Goal: Transaction & Acquisition: Purchase product/service

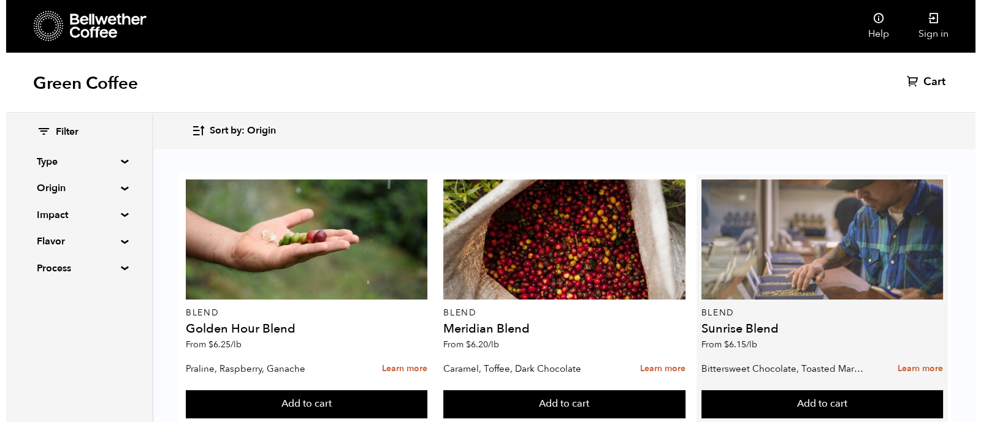
scroll to position [303, 0]
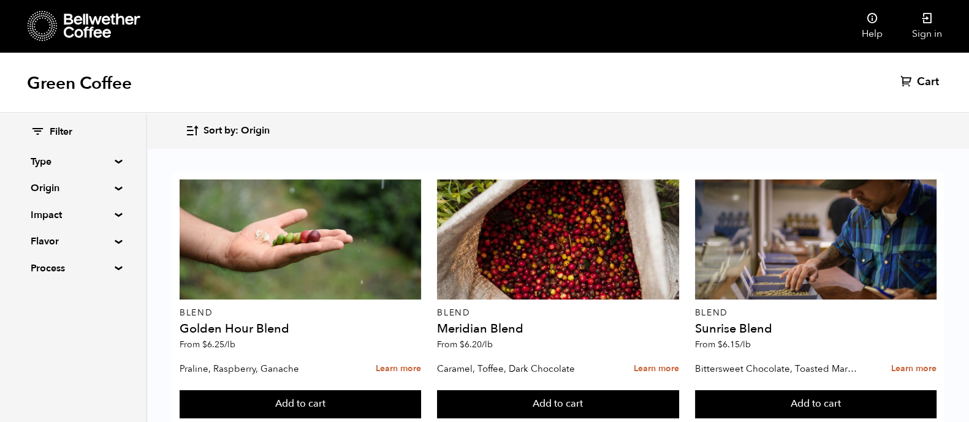
click at [421, 391] on button "Add to cart" at bounding box center [301, 405] width 242 height 28
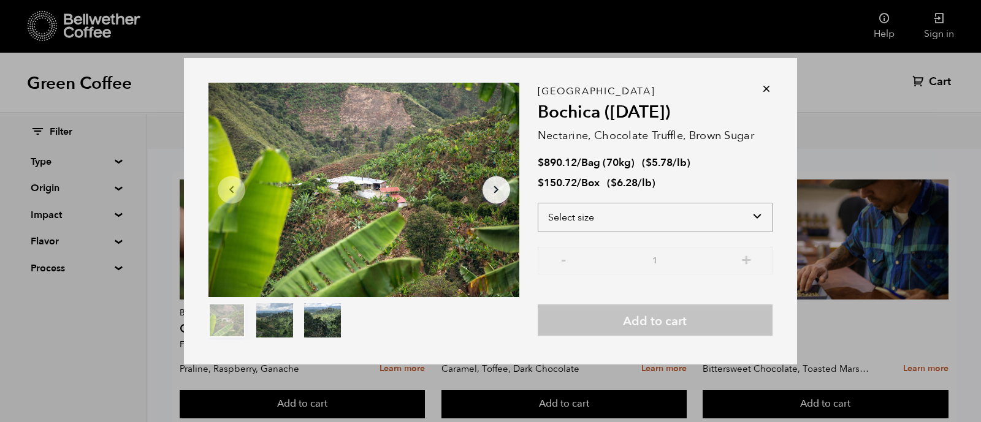
click at [713, 217] on select "Select size Bag (70kg) (154 lbs) Box (24 lbs)" at bounding box center [655, 217] width 235 height 29
select select "box"
click at [538, 203] on select "Select size Bag (70kg) (154 lbs) Box (24 lbs)" at bounding box center [655, 217] width 235 height 29
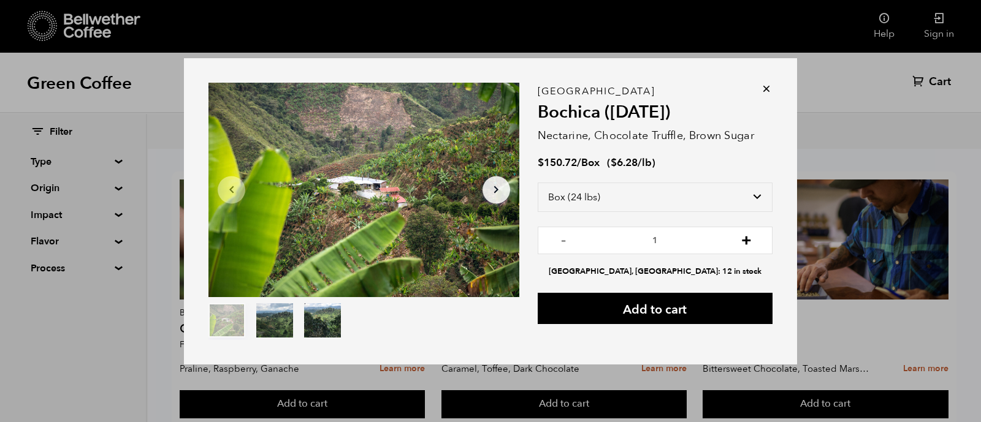
click at [739, 243] on button "+" at bounding box center [746, 239] width 15 height 12
type input "2"
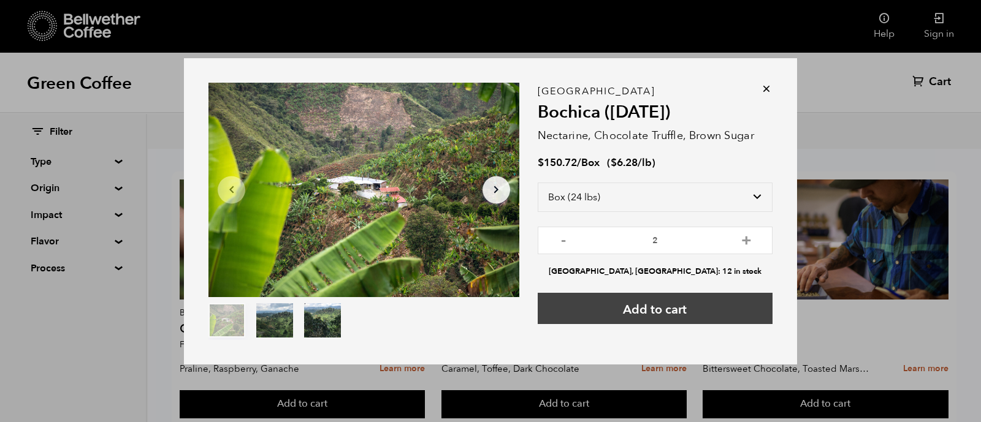
click at [668, 300] on button "Add to cart" at bounding box center [655, 308] width 235 height 31
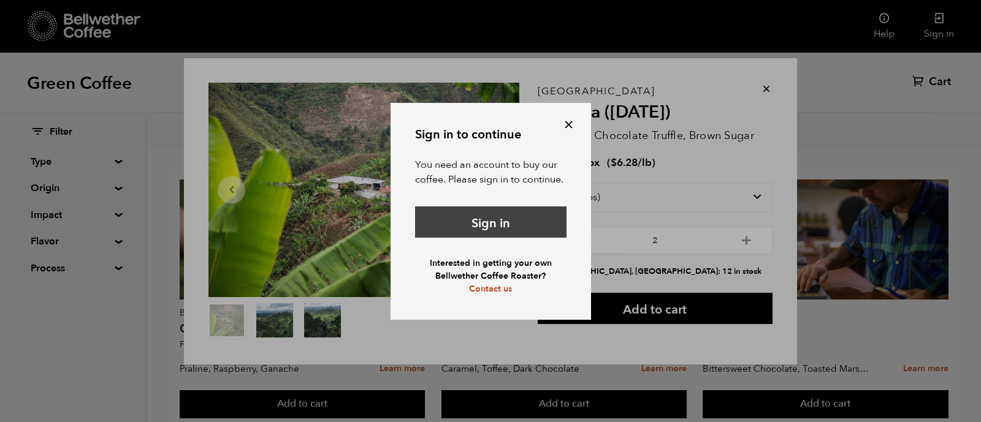
click at [527, 224] on link "Sign in" at bounding box center [490, 222] width 151 height 31
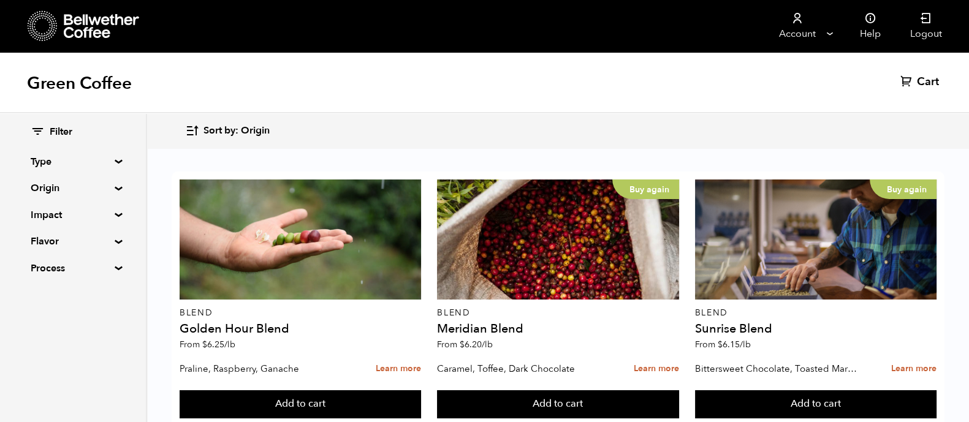
scroll to position [450, 0]
click at [421, 391] on button "Add to cart" at bounding box center [301, 405] width 242 height 28
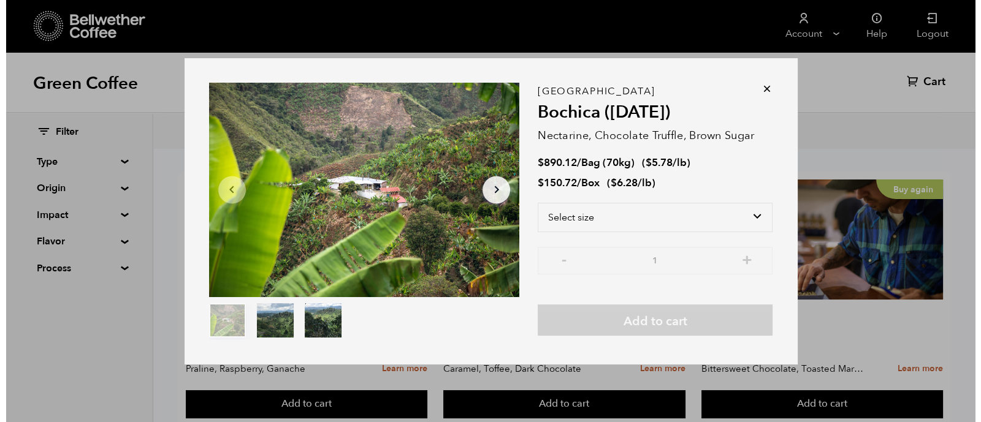
scroll to position [451, 0]
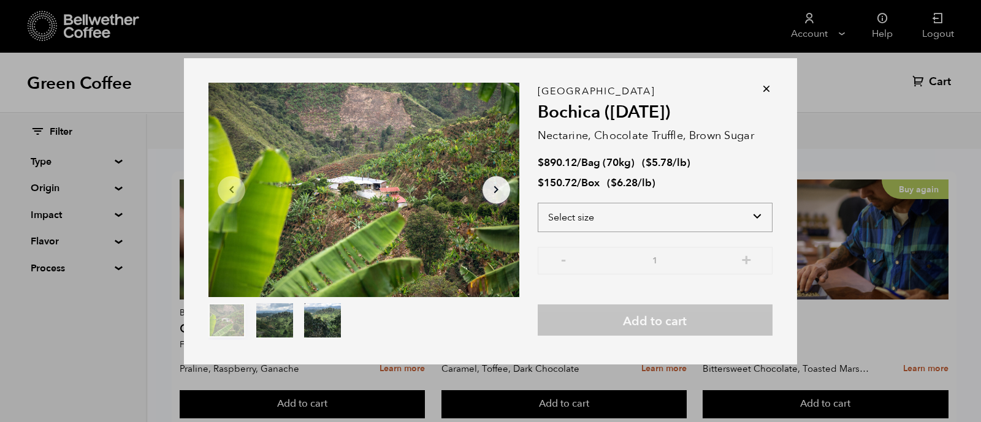
click at [739, 223] on select "Select size Bag (70kg) (154 lbs) Box (24 lbs)" at bounding box center [655, 217] width 235 height 29
select select "box"
click at [538, 203] on select "Select size Bag (70kg) (154 lbs) Box (24 lbs)" at bounding box center [655, 217] width 235 height 29
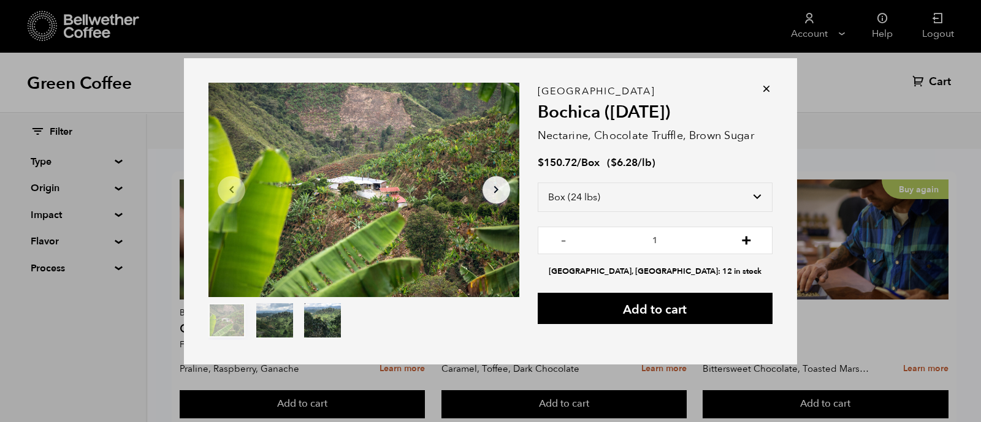
click at [743, 240] on button "+" at bounding box center [746, 239] width 15 height 12
type input "2"
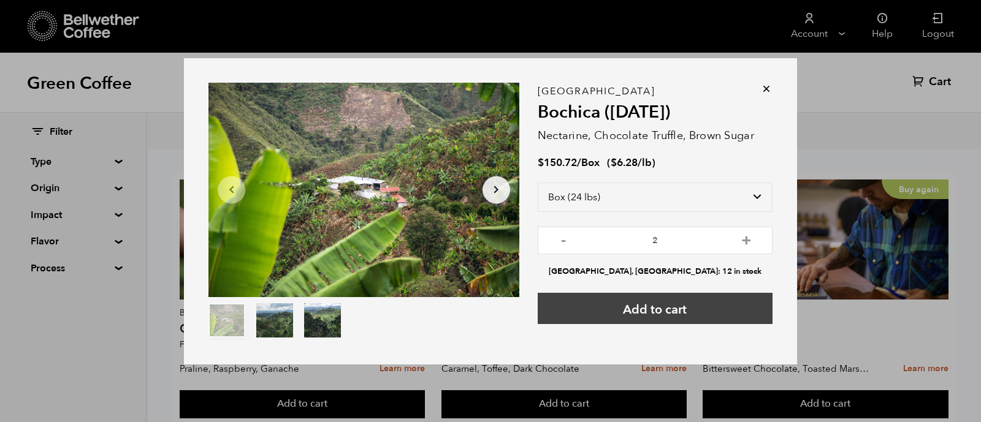
click at [663, 316] on button "Add to cart" at bounding box center [655, 308] width 235 height 31
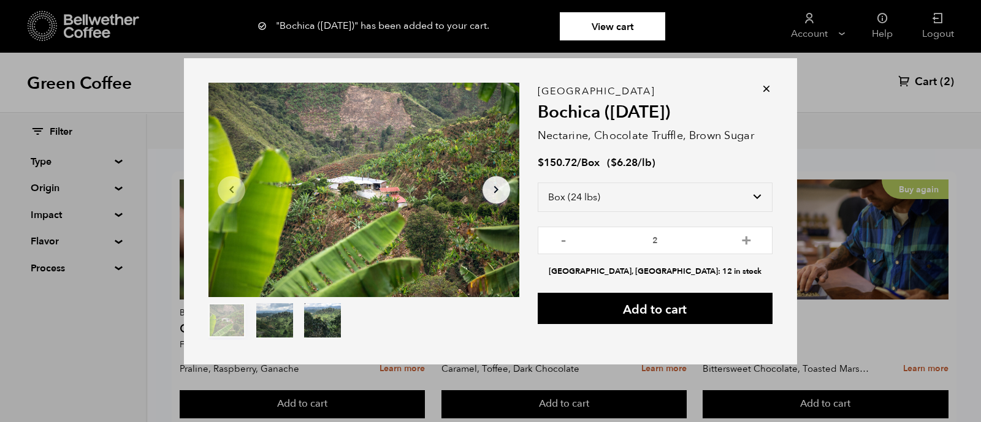
click at [766, 87] on icon at bounding box center [766, 89] width 12 height 12
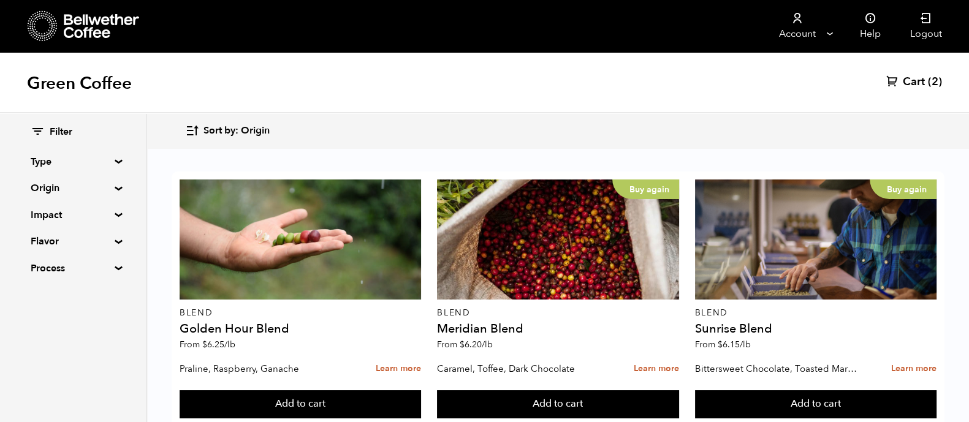
scroll to position [1106, 0]
click at [421, 391] on button "Add to cart" at bounding box center [301, 405] width 242 height 28
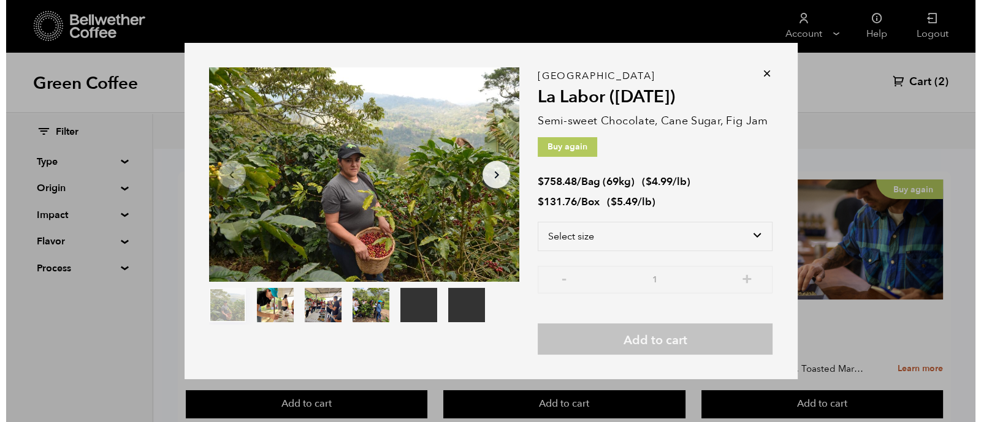
scroll to position [1107, 0]
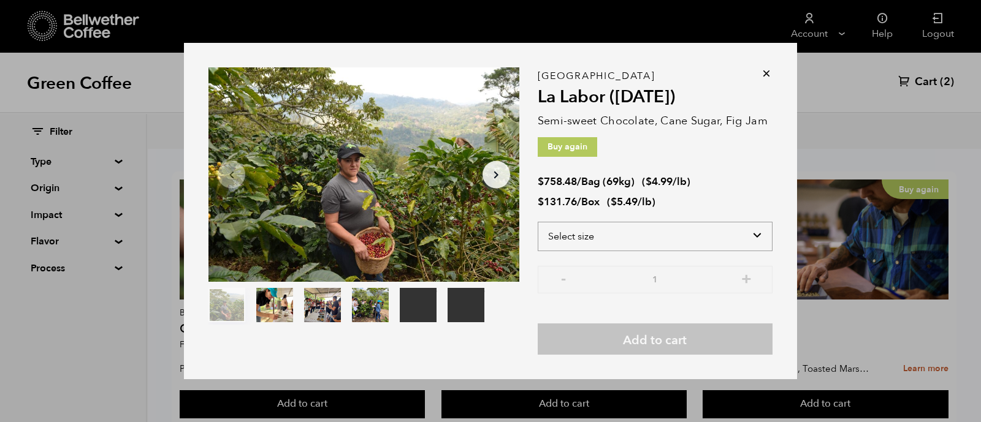
click at [633, 227] on select "Select size Bag (69kg) (152 lbs) Box (24 lbs)" at bounding box center [655, 236] width 235 height 29
select select "box"
click at [538, 222] on select "Select size Bag (69kg) (152 lbs) Box (24 lbs)" at bounding box center [655, 236] width 235 height 29
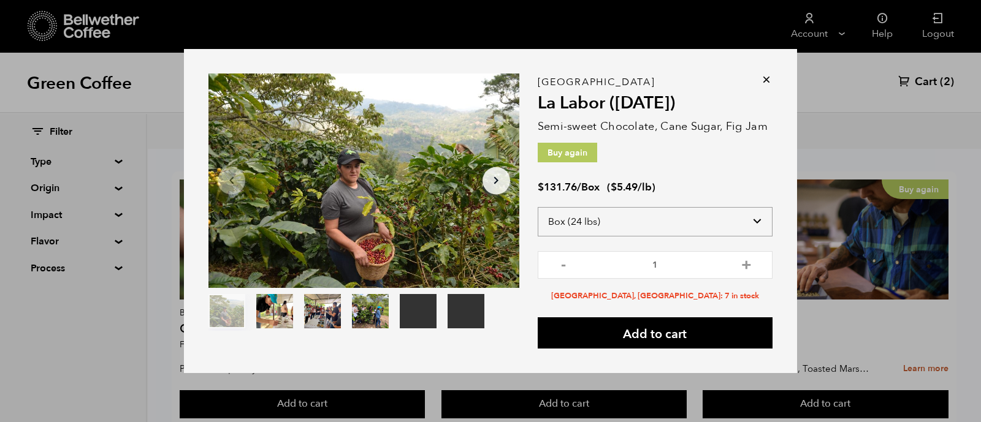
click at [749, 230] on select "Select size Bag (69kg) (152 lbs) Box (24 lbs)" at bounding box center [655, 221] width 235 height 29
click at [747, 260] on button "+" at bounding box center [746, 264] width 15 height 12
type input "2"
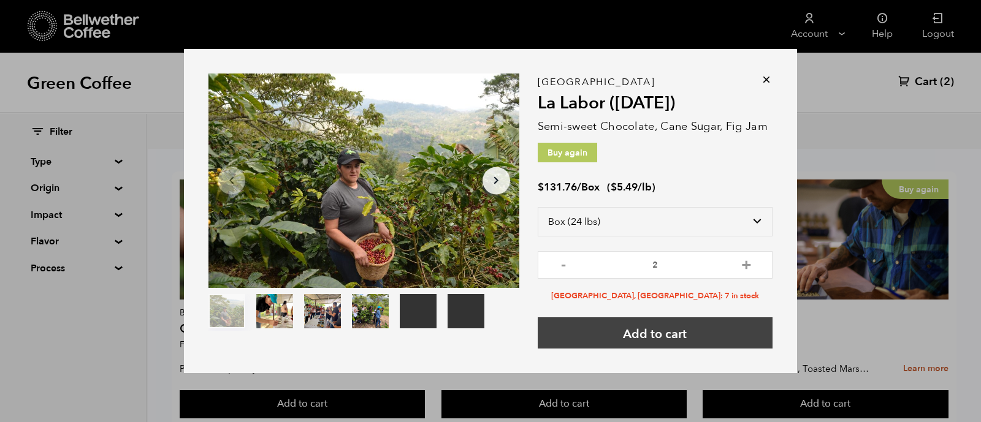
click at [700, 329] on button "Add to cart" at bounding box center [655, 333] width 235 height 31
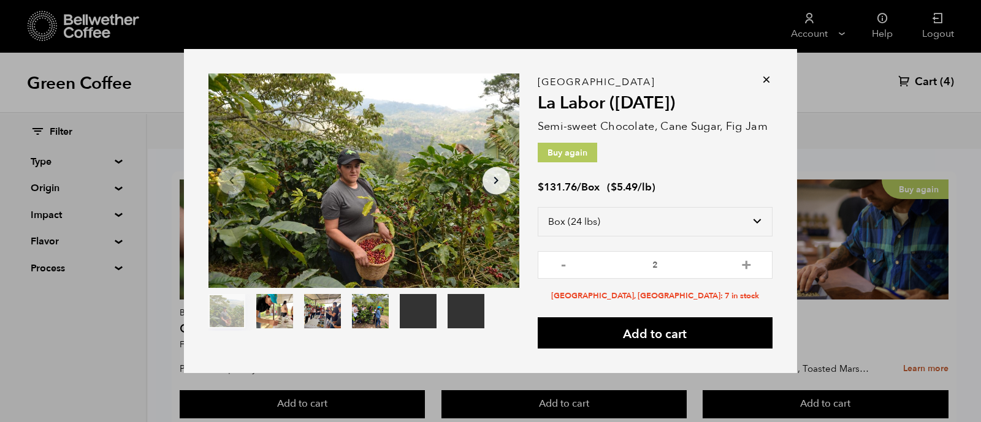
click at [765, 77] on icon at bounding box center [766, 80] width 12 height 12
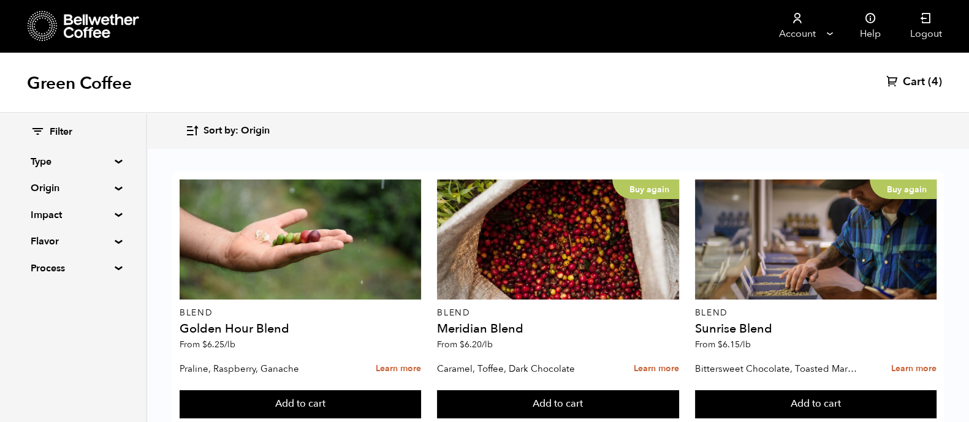
scroll to position [1309, 0]
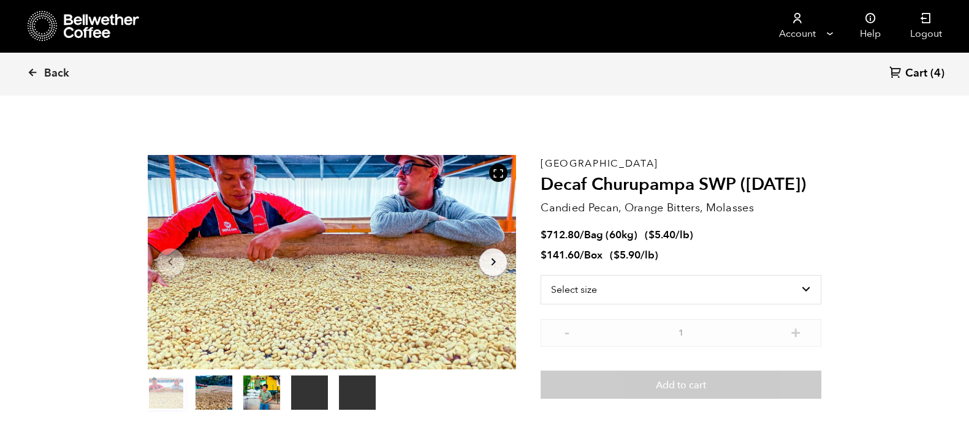
scroll to position [1, 0]
click at [28, 74] on icon at bounding box center [32, 72] width 11 height 11
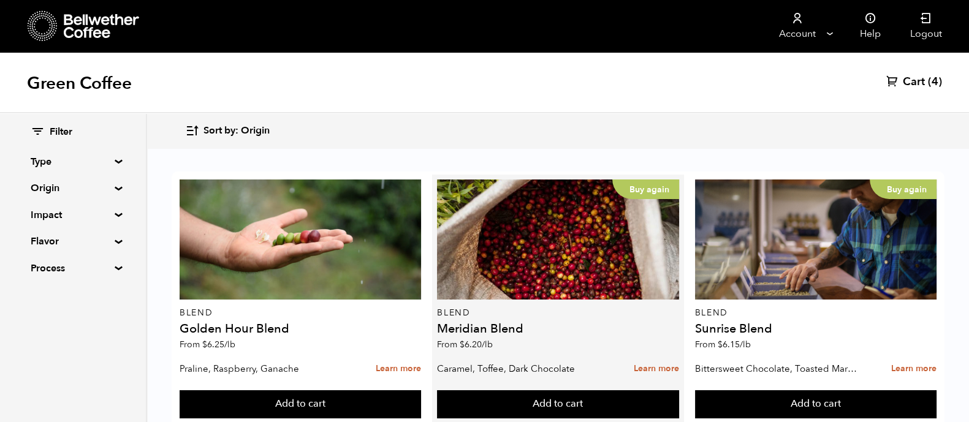
scroll to position [524, 0]
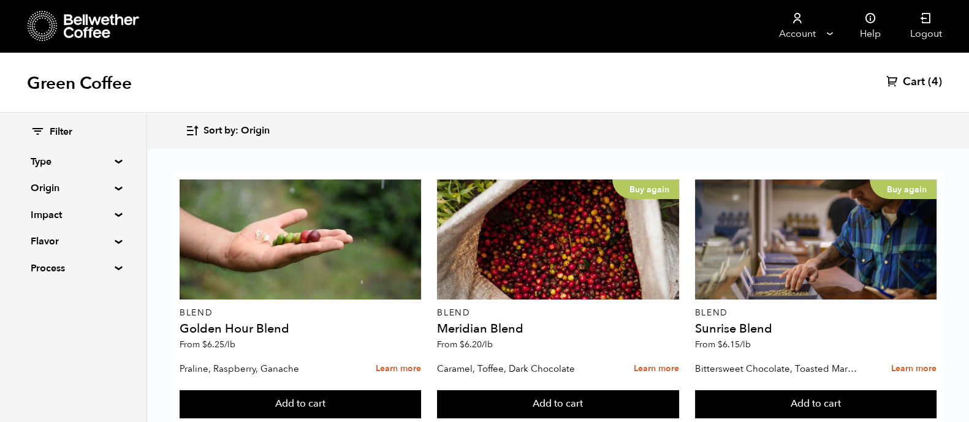
click at [383, 391] on button "Add to cart" at bounding box center [301, 405] width 242 height 28
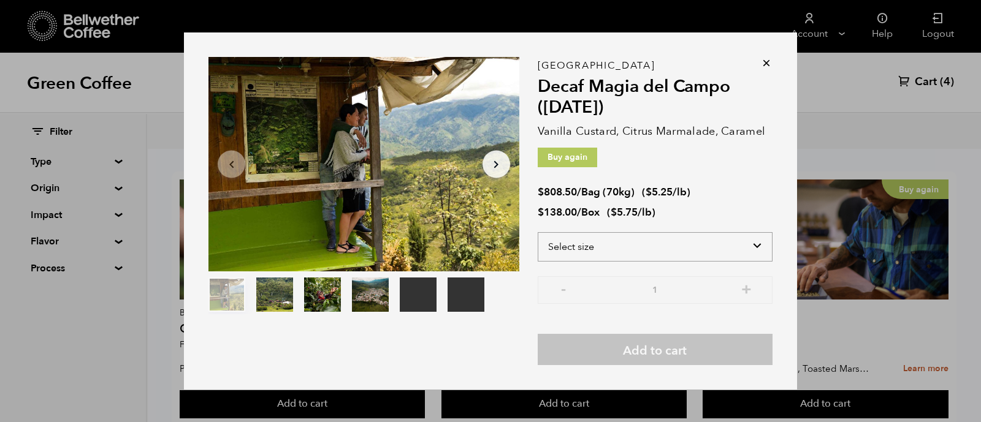
click at [680, 243] on select "Select size Bag (70kg) (154 lbs) Box (24 lbs)" at bounding box center [655, 246] width 235 height 29
select select "box"
click at [538, 232] on select "Select size Bag (70kg) (154 lbs) Box (24 lbs)" at bounding box center [655, 246] width 235 height 29
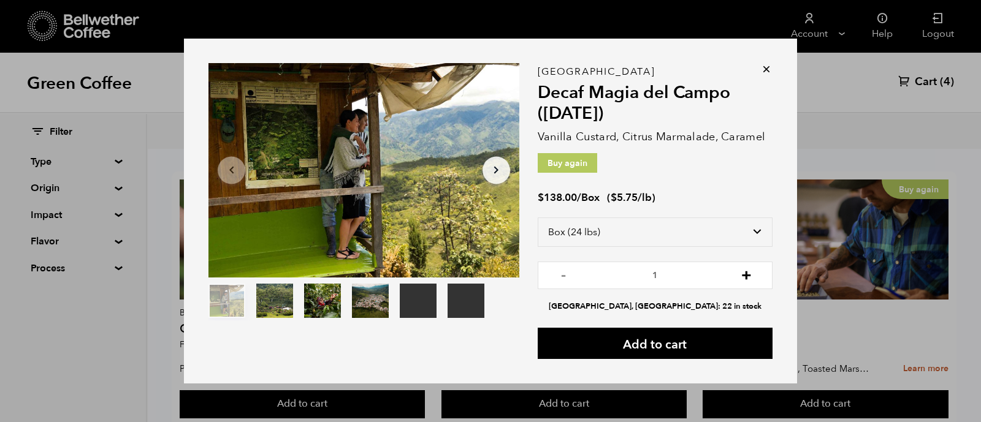
click at [743, 280] on button "+" at bounding box center [746, 274] width 15 height 12
type input "3"
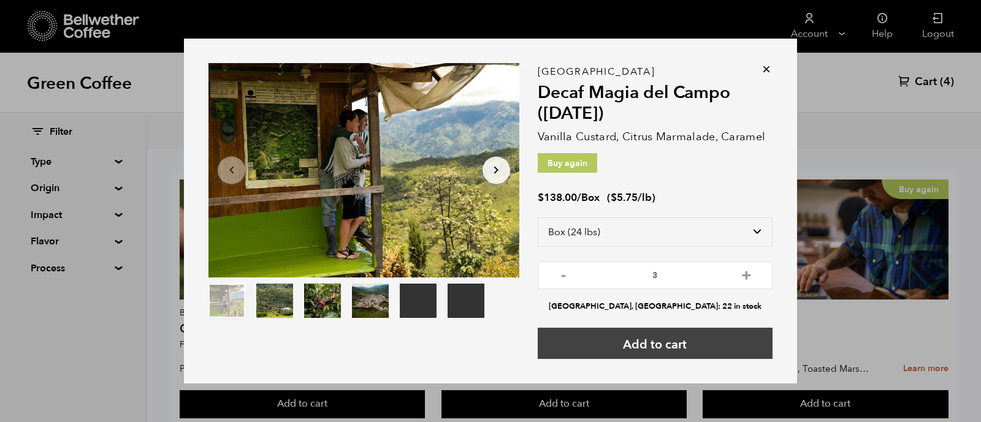
click at [695, 343] on button "Add to cart" at bounding box center [655, 343] width 235 height 31
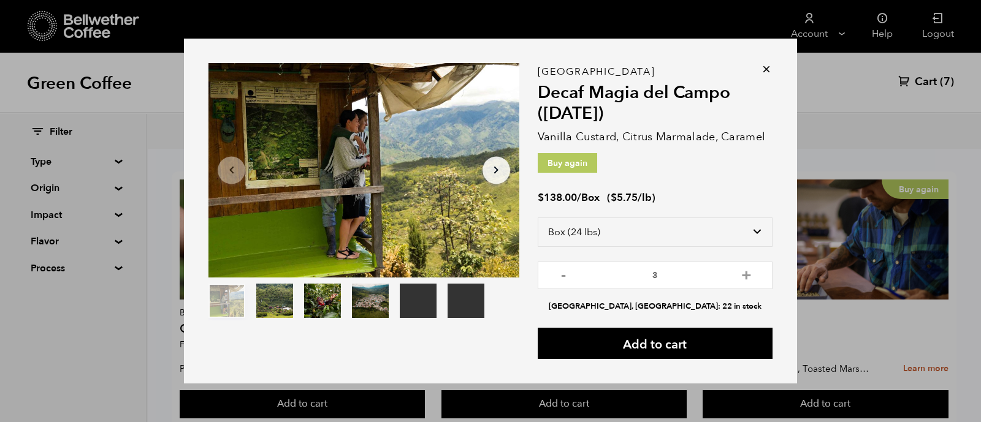
click at [760, 70] on icon at bounding box center [766, 69] width 12 height 12
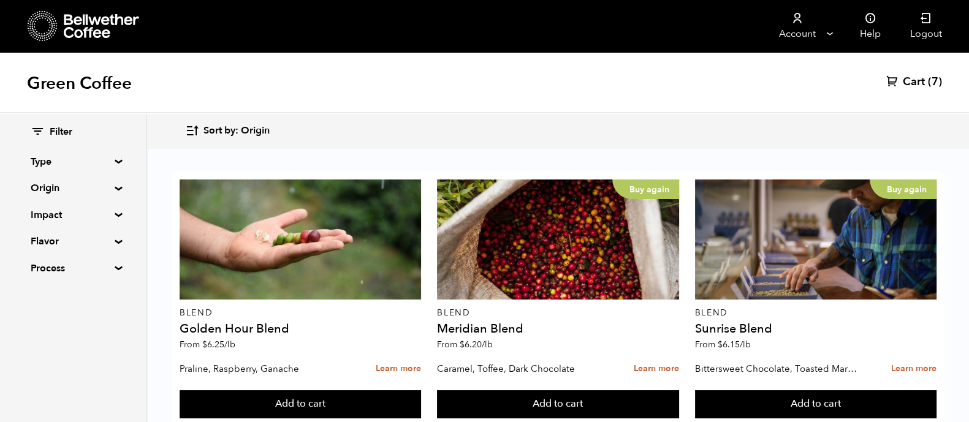
scroll to position [343, 0]
click at [365, 391] on button "Add to cart" at bounding box center [301, 405] width 242 height 28
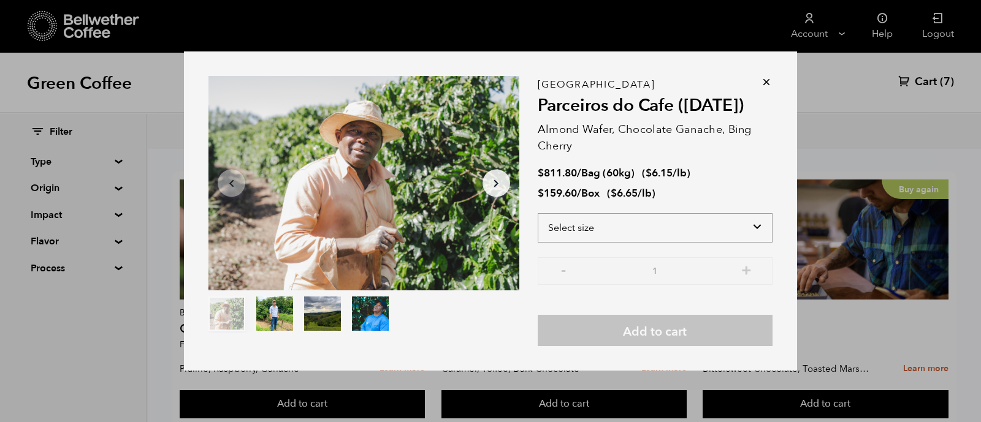
click at [616, 218] on select "Select size Bag (60kg) (132 lbs) Box (24 lbs)" at bounding box center [655, 227] width 235 height 29
select select "box"
click at [538, 213] on select "Select size Bag (60kg) (132 lbs) Box (24 lbs)" at bounding box center [655, 227] width 235 height 29
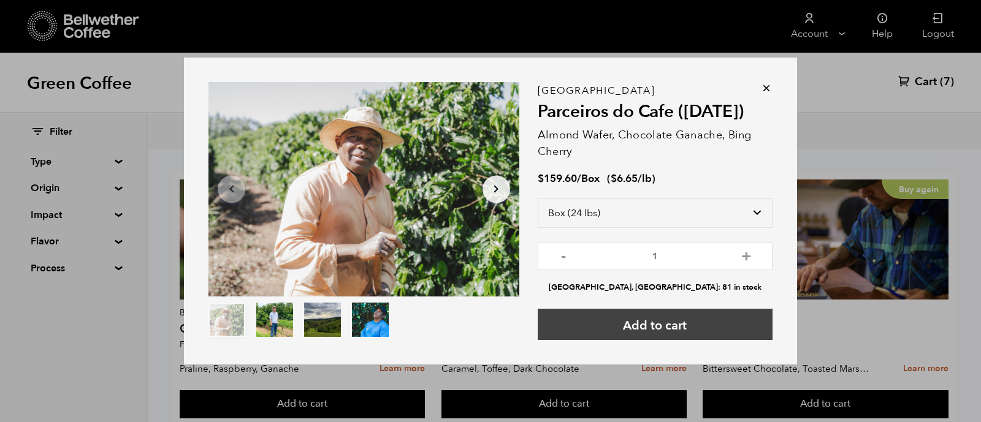
click at [674, 325] on button "Add to cart" at bounding box center [655, 324] width 235 height 31
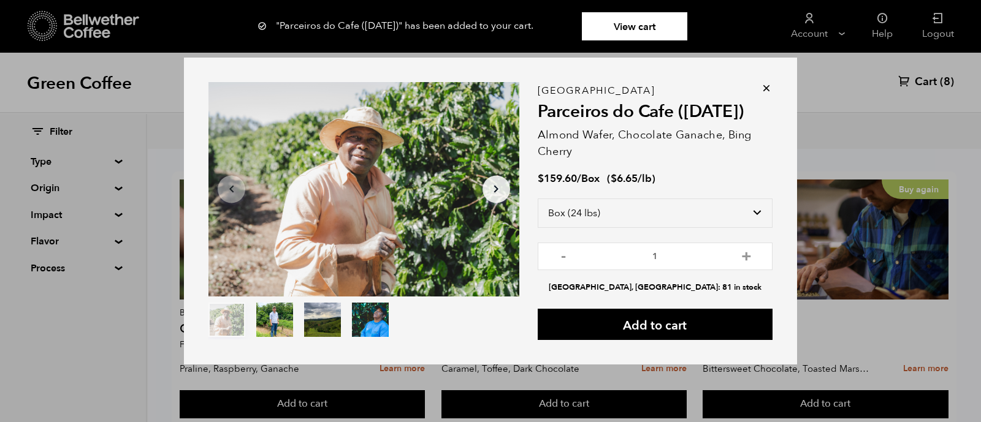
click at [767, 87] on icon at bounding box center [766, 88] width 12 height 12
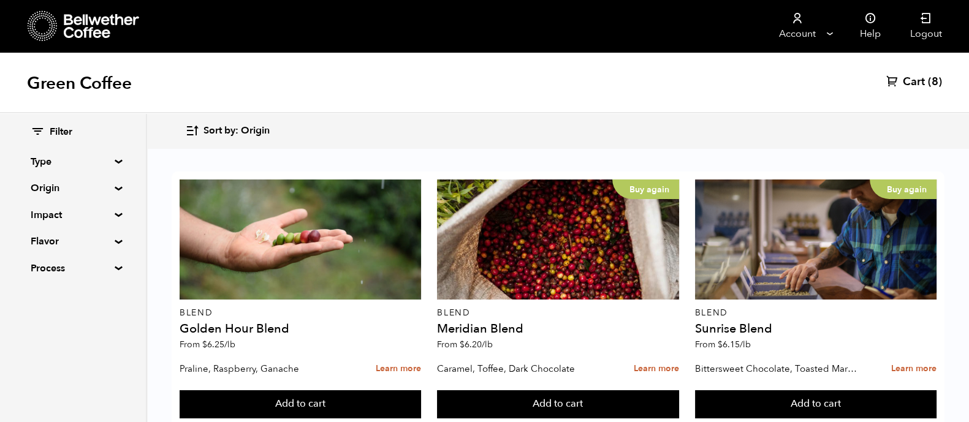
scroll to position [67, 0]
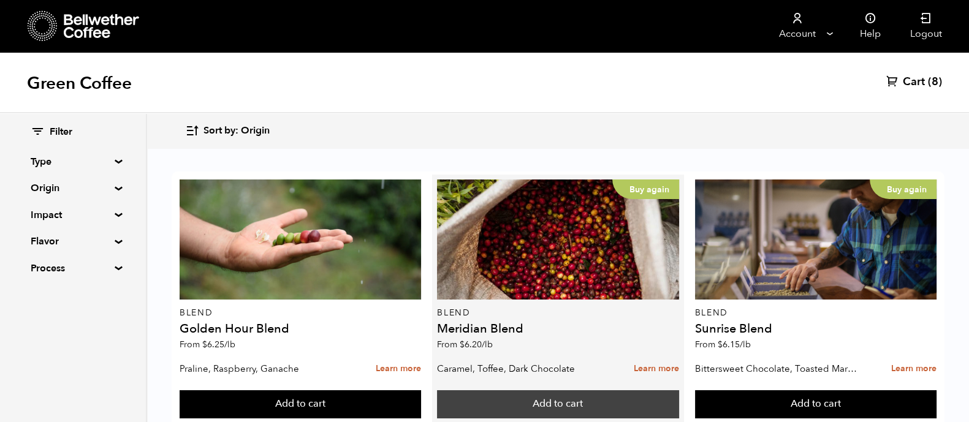
click at [421, 391] on button "Add to cart" at bounding box center [301, 405] width 242 height 28
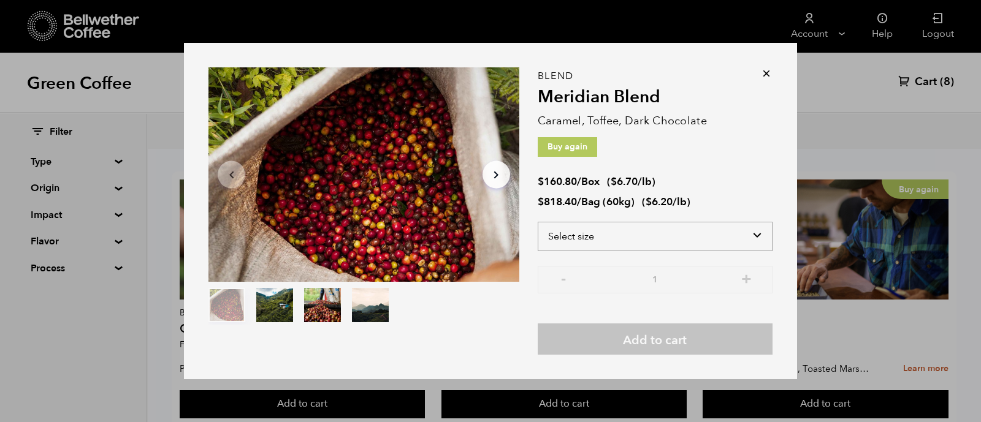
click at [633, 236] on select "Select size Bag (60kg) (132 lbs) Box (24 lbs)" at bounding box center [655, 236] width 235 height 29
click at [719, 158] on div "Blend Meridian Blend Caramel, Toffee, Dark Chocolate Buy again $ 160.80 / Box (…" at bounding box center [655, 215] width 235 height 278
click at [760, 72] on icon at bounding box center [766, 73] width 12 height 12
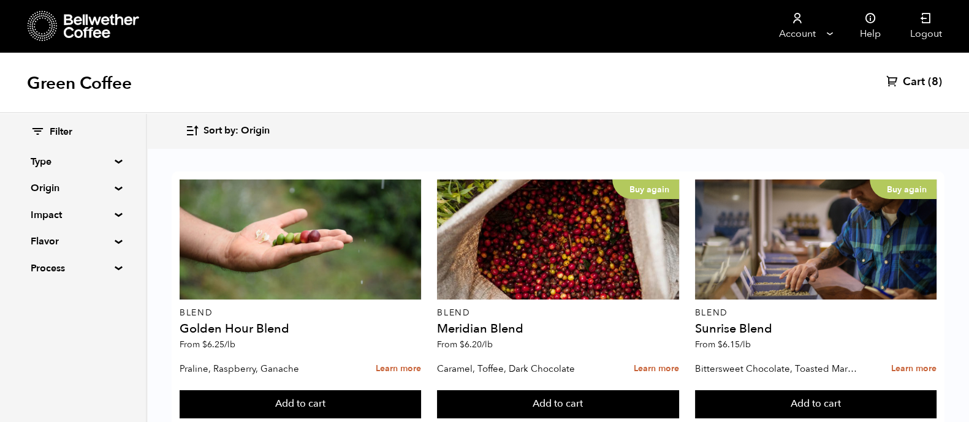
click at [917, 75] on span "Cart" at bounding box center [914, 82] width 22 height 15
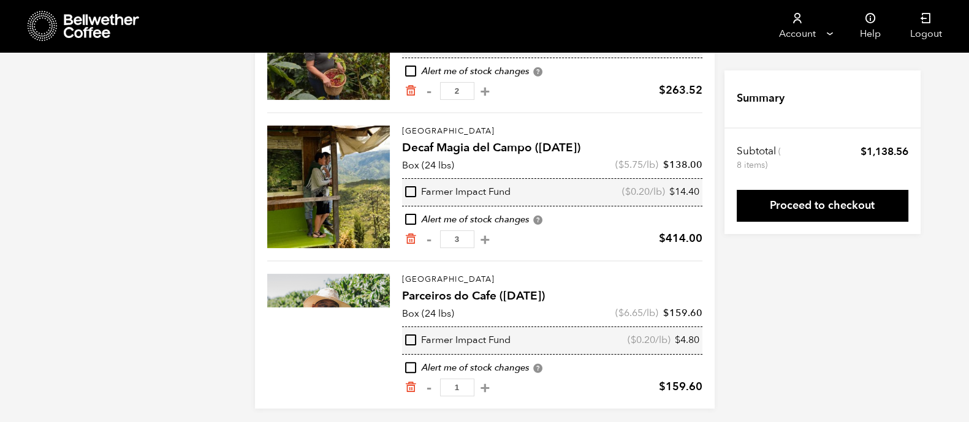
scroll to position [370, 0]
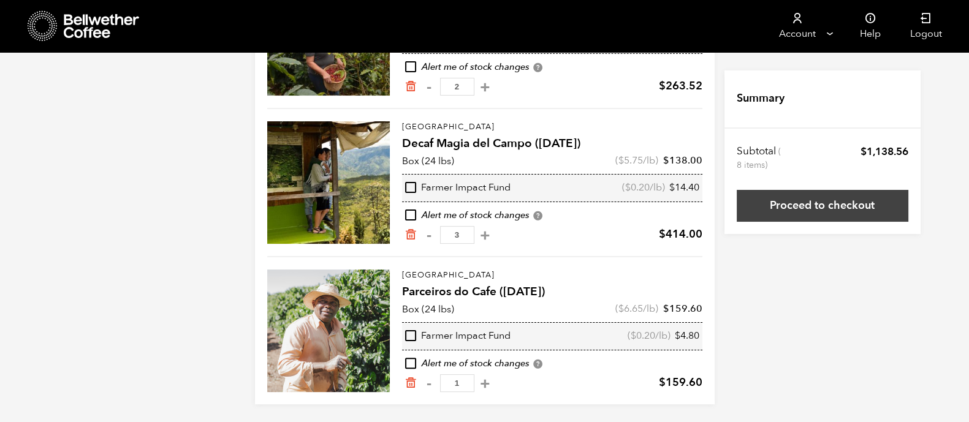
click at [816, 208] on link "Proceed to checkout" at bounding box center [823, 206] width 172 height 32
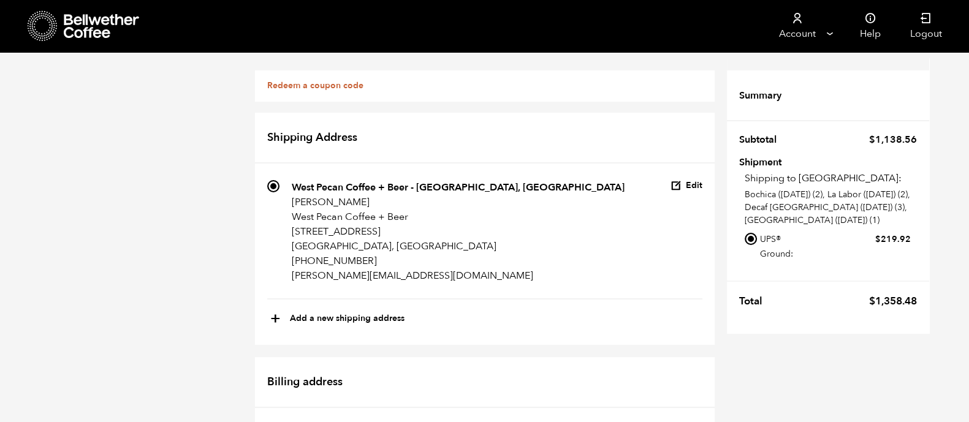
scroll to position [1025, 0]
